Goal: Communication & Community: Share content

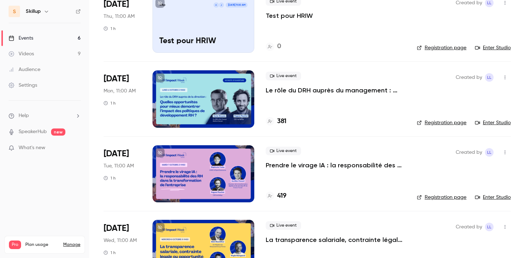
scroll to position [74, 0]
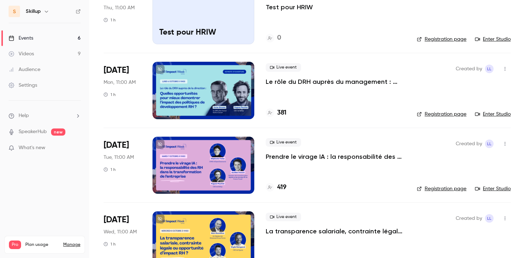
click at [328, 156] on p "Prendre le virage IA : la responsabilité des RH dans la transformation de l'ent…" at bounding box center [336, 157] width 140 height 9
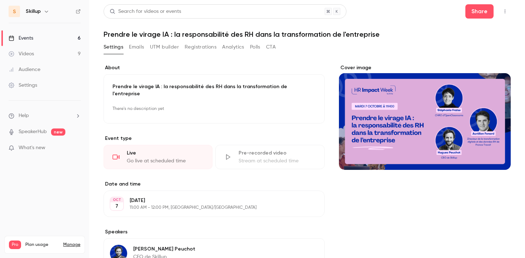
click at [507, 12] on icon "button" at bounding box center [505, 11] width 6 height 5
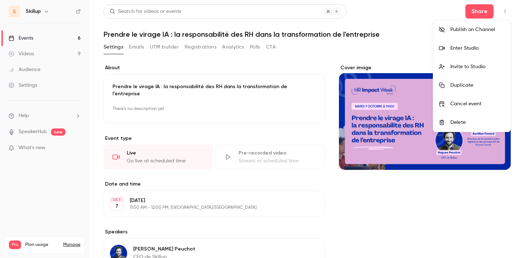
click at [476, 68] on div "Invite to Studio" at bounding box center [478, 66] width 54 height 7
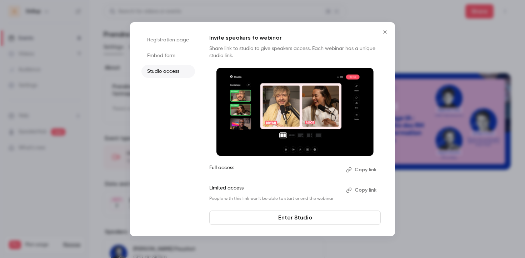
click at [366, 171] on button "Copy link" at bounding box center [362, 169] width 38 height 11
click at [382, 29] on icon "Close" at bounding box center [385, 32] width 9 height 6
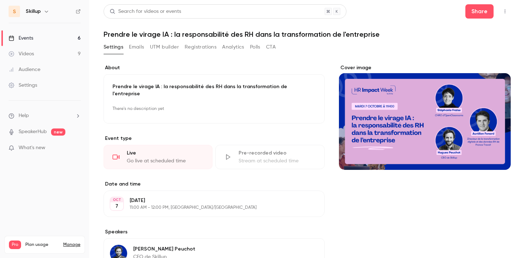
click at [59, 116] on li "Help" at bounding box center [45, 116] width 72 height 8
click at [133, 106] on link "Talk to [GEOGRAPHIC_DATA]" at bounding box center [132, 108] width 78 height 19
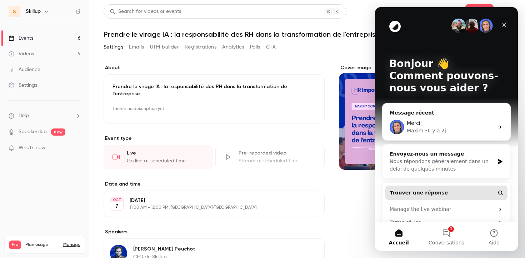
scroll to position [40, 0]
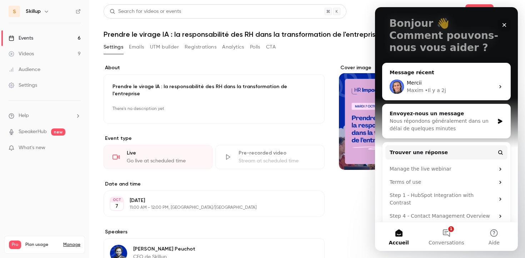
click at [442, 81] on div "Mercii" at bounding box center [451, 83] width 88 height 8
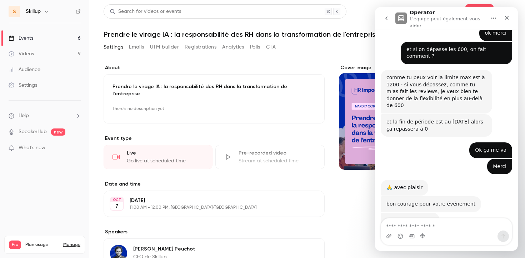
scroll to position [1601, 0]
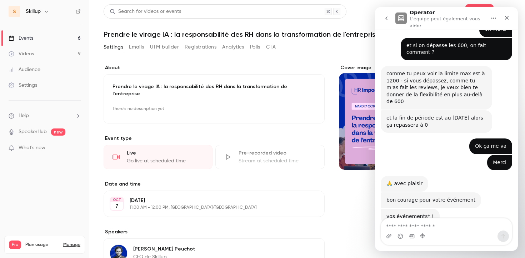
click at [405, 221] on textarea "Envoyer un message..." at bounding box center [446, 225] width 131 height 12
type textarea "*"
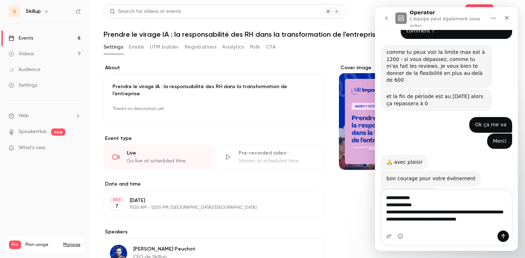
scroll to position [1630, 0]
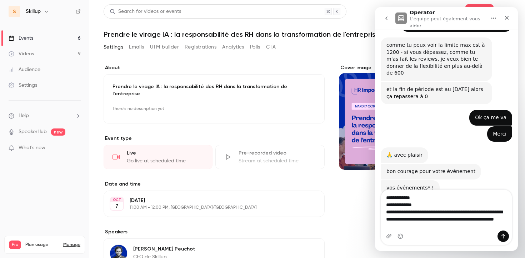
type textarea "**********"
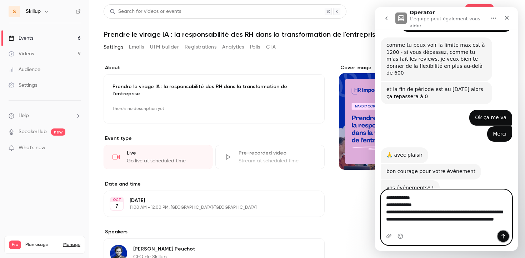
click at [503, 236] on icon "Envoyer un message…" at bounding box center [504, 237] width 6 height 6
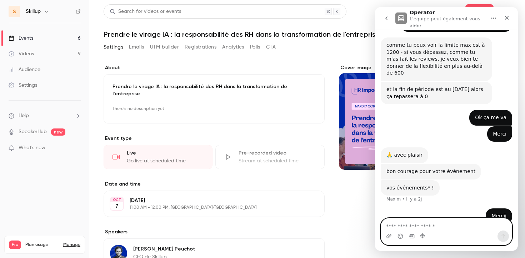
scroll to position [1660, 0]
